Goal: Information Seeking & Learning: Find specific fact

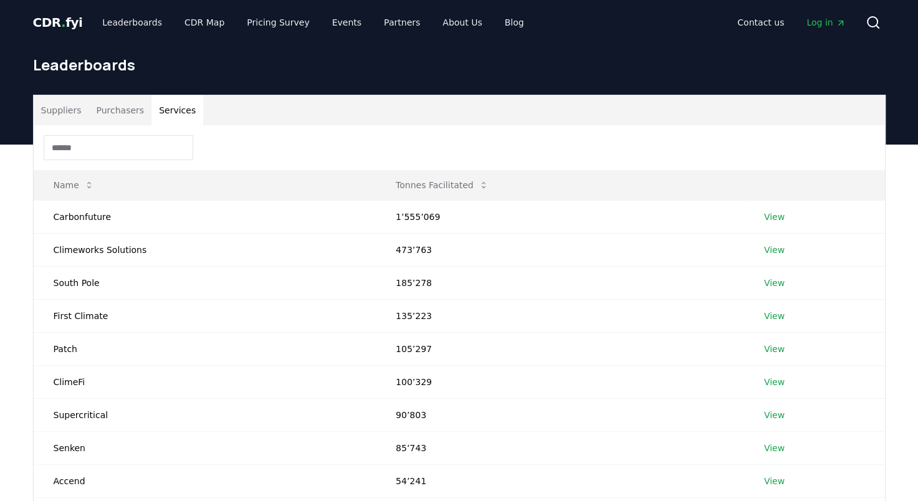
click at [187, 107] on button "Services" at bounding box center [177, 110] width 52 height 30
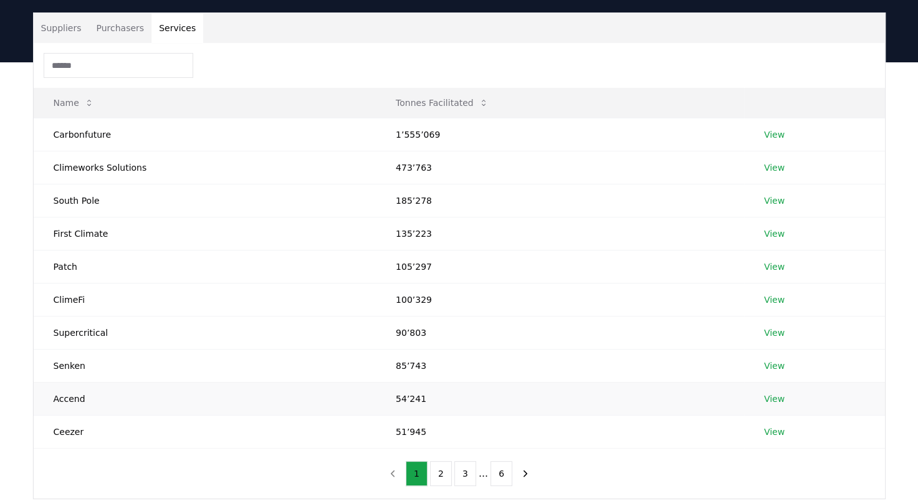
scroll to position [84, 0]
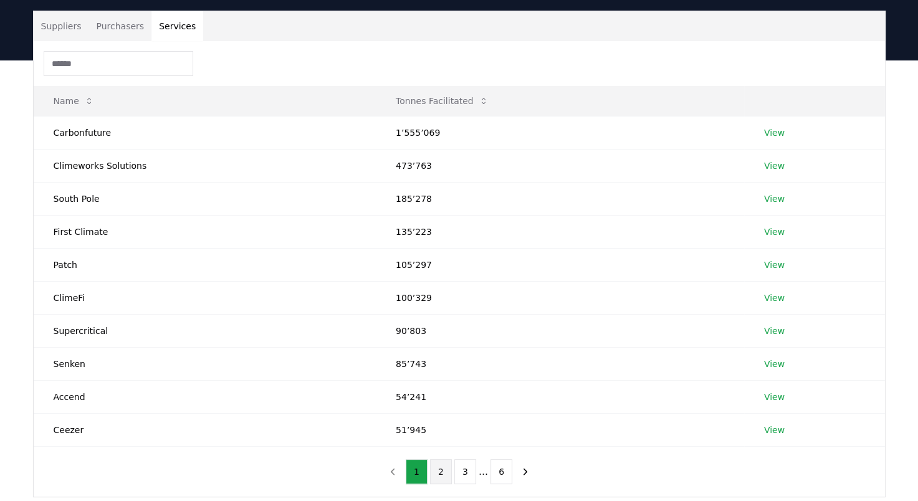
click at [444, 468] on button "2" at bounding box center [441, 471] width 22 height 25
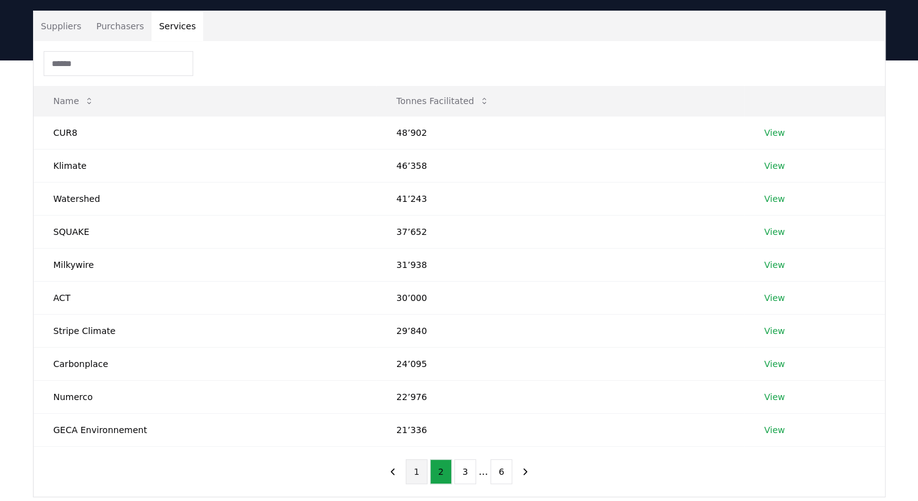
click at [419, 468] on button "1" at bounding box center [417, 471] width 22 height 25
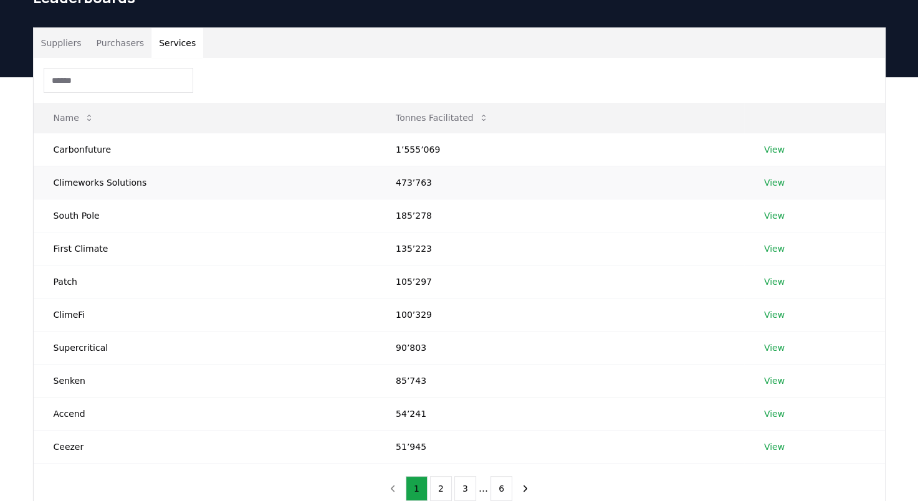
scroll to position [67, 0]
click at [402, 153] on td "1’555’069" at bounding box center [560, 149] width 368 height 33
copy td "1’555’069"
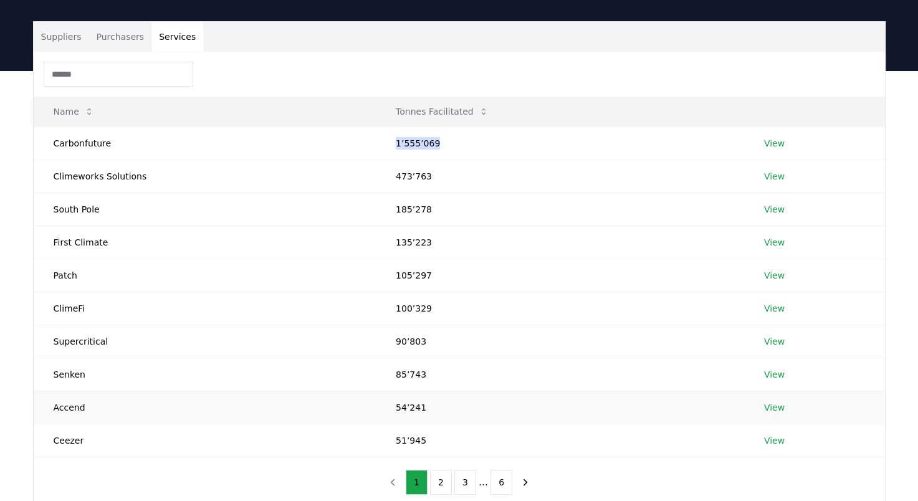
scroll to position [74, 0]
click at [451, 482] on button "2" at bounding box center [441, 481] width 22 height 25
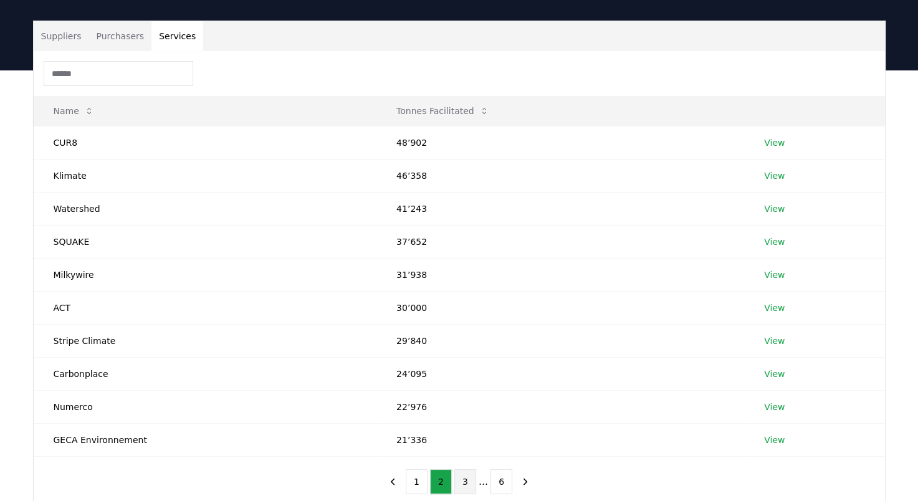
click at [462, 483] on button "3" at bounding box center [465, 481] width 22 height 25
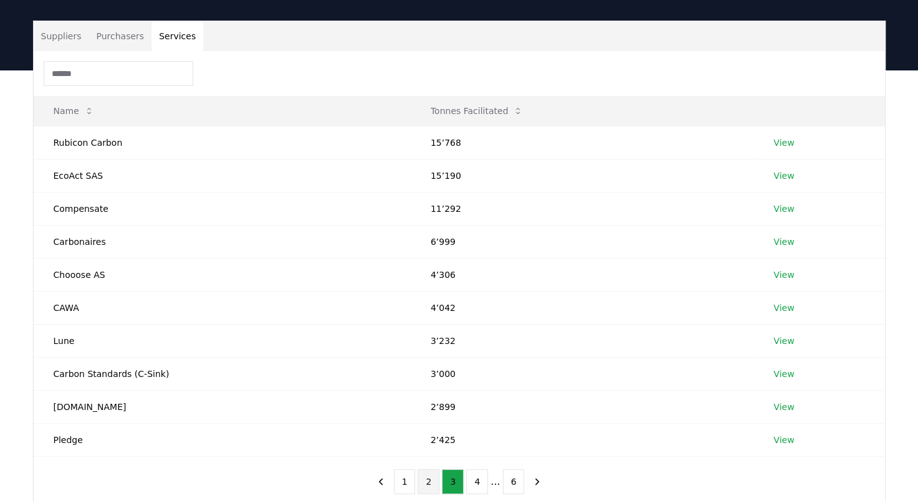
click at [424, 481] on button "2" at bounding box center [428, 481] width 22 height 25
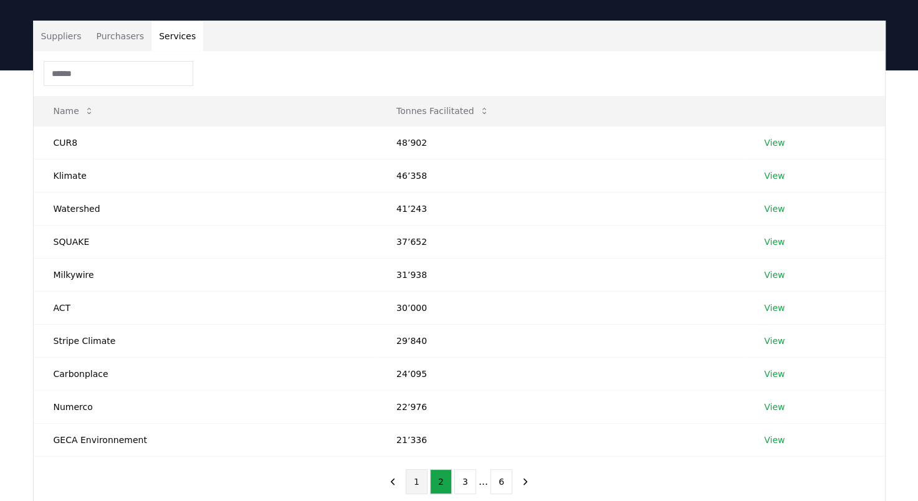
click at [416, 482] on button "1" at bounding box center [417, 481] width 22 height 25
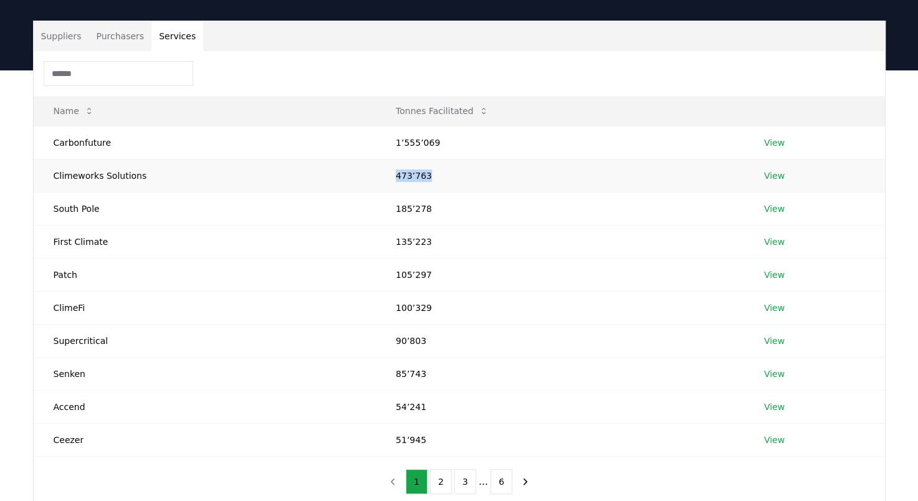
drag, startPoint x: 390, startPoint y: 177, endPoint x: 426, endPoint y: 174, distance: 36.2
click at [426, 174] on td "473’763" at bounding box center [560, 175] width 368 height 33
copy td "473’763"
drag, startPoint x: 389, startPoint y: 274, endPoint x: 429, endPoint y: 274, distance: 40.5
click at [429, 274] on td "105’297" at bounding box center [560, 274] width 368 height 33
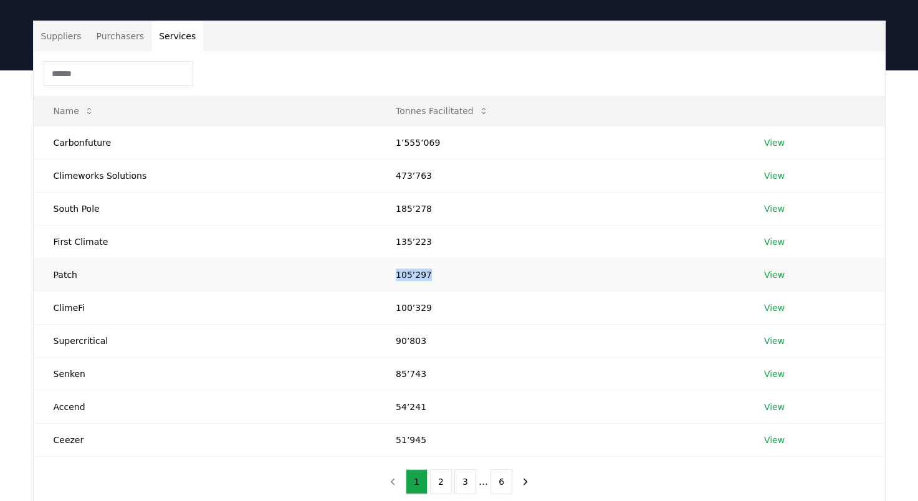
copy td "105’297"
drag, startPoint x: 389, startPoint y: 306, endPoint x: 434, endPoint y: 310, distance: 45.0
click at [434, 310] on td "100’329" at bounding box center [560, 307] width 368 height 33
copy td "100’329"
drag, startPoint x: 389, startPoint y: 372, endPoint x: 415, endPoint y: 374, distance: 26.2
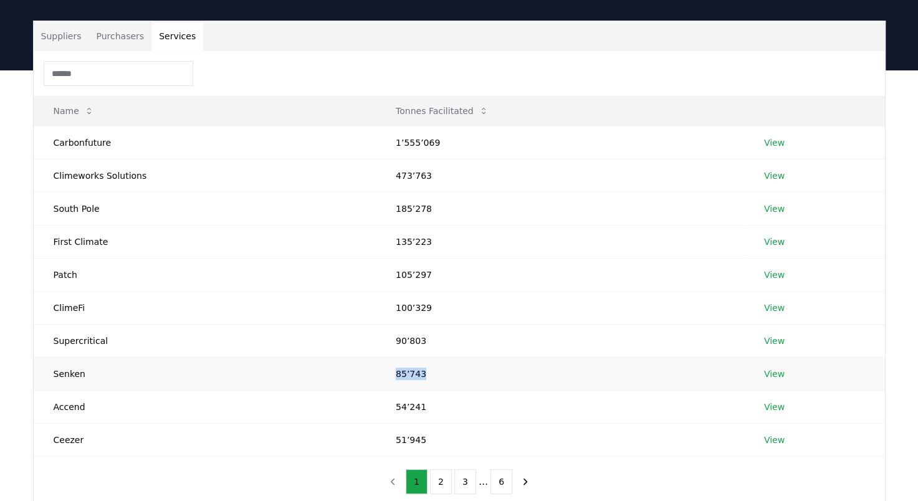
click at [415, 374] on td "85’743" at bounding box center [560, 373] width 368 height 33
copy td "85’743"
drag, startPoint x: 386, startPoint y: 437, endPoint x: 430, endPoint y: 437, distance: 43.6
click at [430, 437] on td "51’945" at bounding box center [560, 439] width 368 height 33
copy td "51’945"
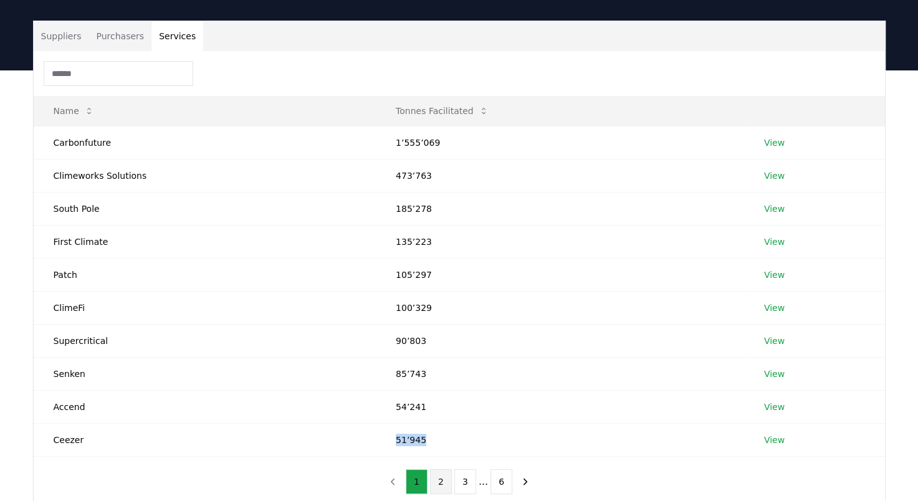
click at [446, 475] on button "2" at bounding box center [441, 481] width 22 height 25
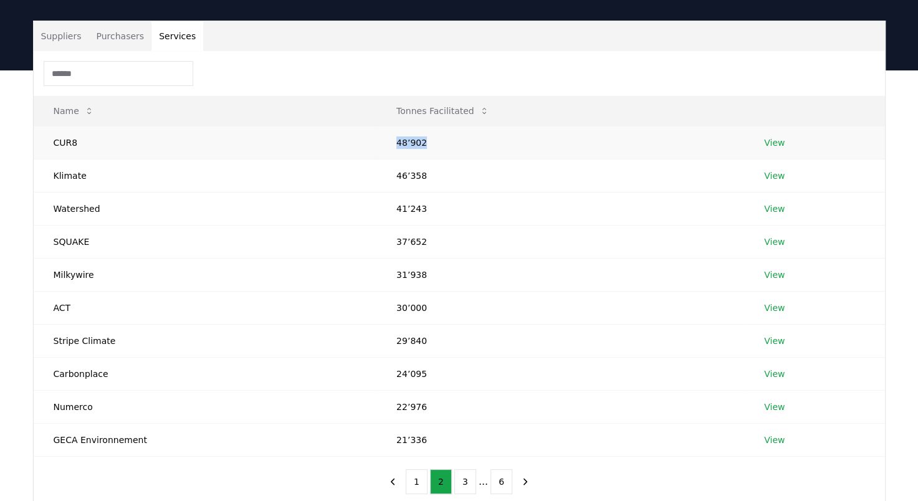
drag, startPoint x: 389, startPoint y: 142, endPoint x: 425, endPoint y: 145, distance: 36.3
click at [425, 145] on td "48’902" at bounding box center [560, 142] width 368 height 33
copy td "48’902"
